Goal: Task Accomplishment & Management: Manage account settings

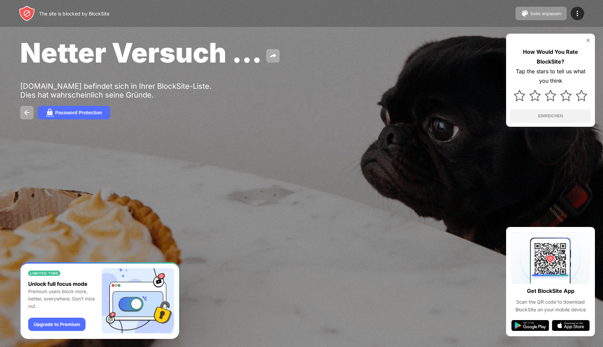
click at [584, 43] on div "How Would You Rate BlockSite? Tap the stars to tell us what you think EINREICHEN" at bounding box center [550, 80] width 89 height 93
click at [585, 41] on img at bounding box center [587, 40] width 5 height 5
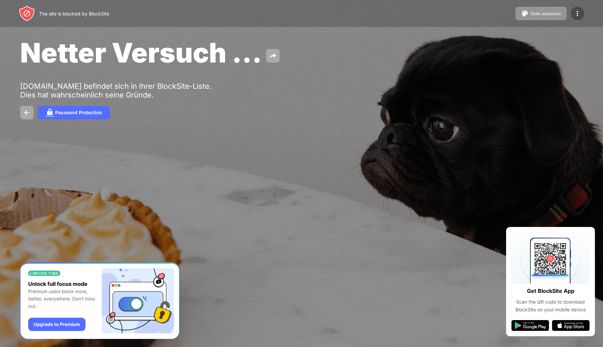
click at [578, 11] on img at bounding box center [577, 13] width 8 height 8
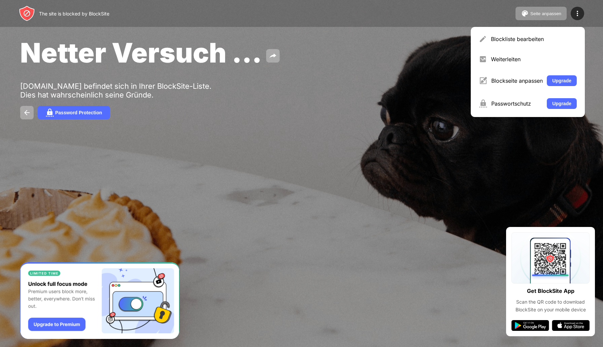
drag, startPoint x: 510, startPoint y: 50, endPoint x: 517, endPoint y: 29, distance: 22.2
click at [517, 29] on div "Blockliste bearbeiten Weiterleiten Blockseite anpassen Upgrade Passwortschutz U…" at bounding box center [527, 72] width 114 height 90
click at [516, 36] on div "Blockliste bearbeiten" at bounding box center [534, 39] width 86 height 7
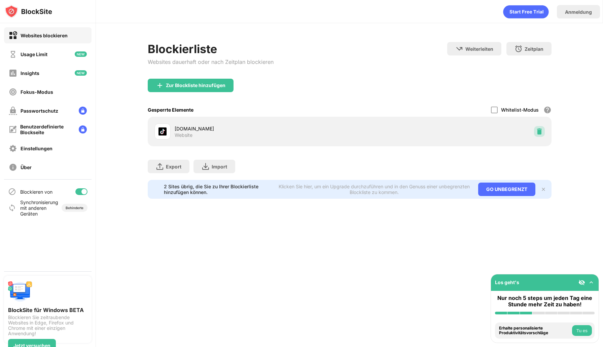
click at [538, 131] on img at bounding box center [539, 131] width 7 height 7
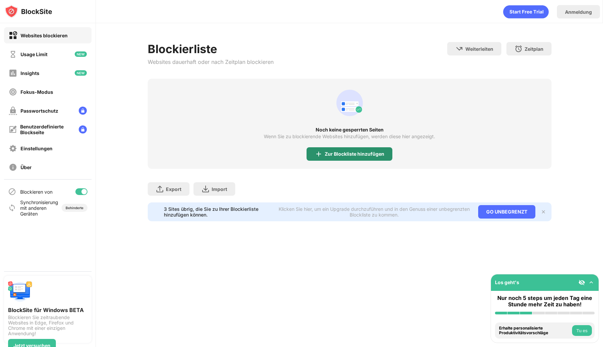
click at [318, 153] on img at bounding box center [318, 154] width 8 height 8
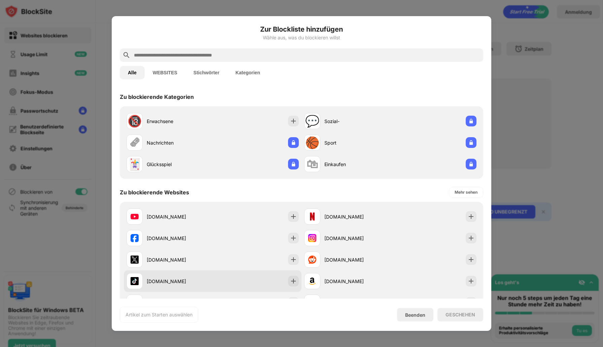
click at [166, 282] on div "[DOMAIN_NAME]" at bounding box center [180, 281] width 66 height 7
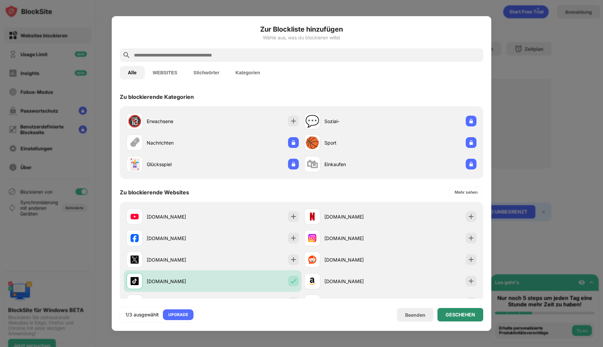
click at [445, 313] on div "GESCHEHEN" at bounding box center [460, 314] width 30 height 5
